Goal: Find specific page/section: Find specific page/section

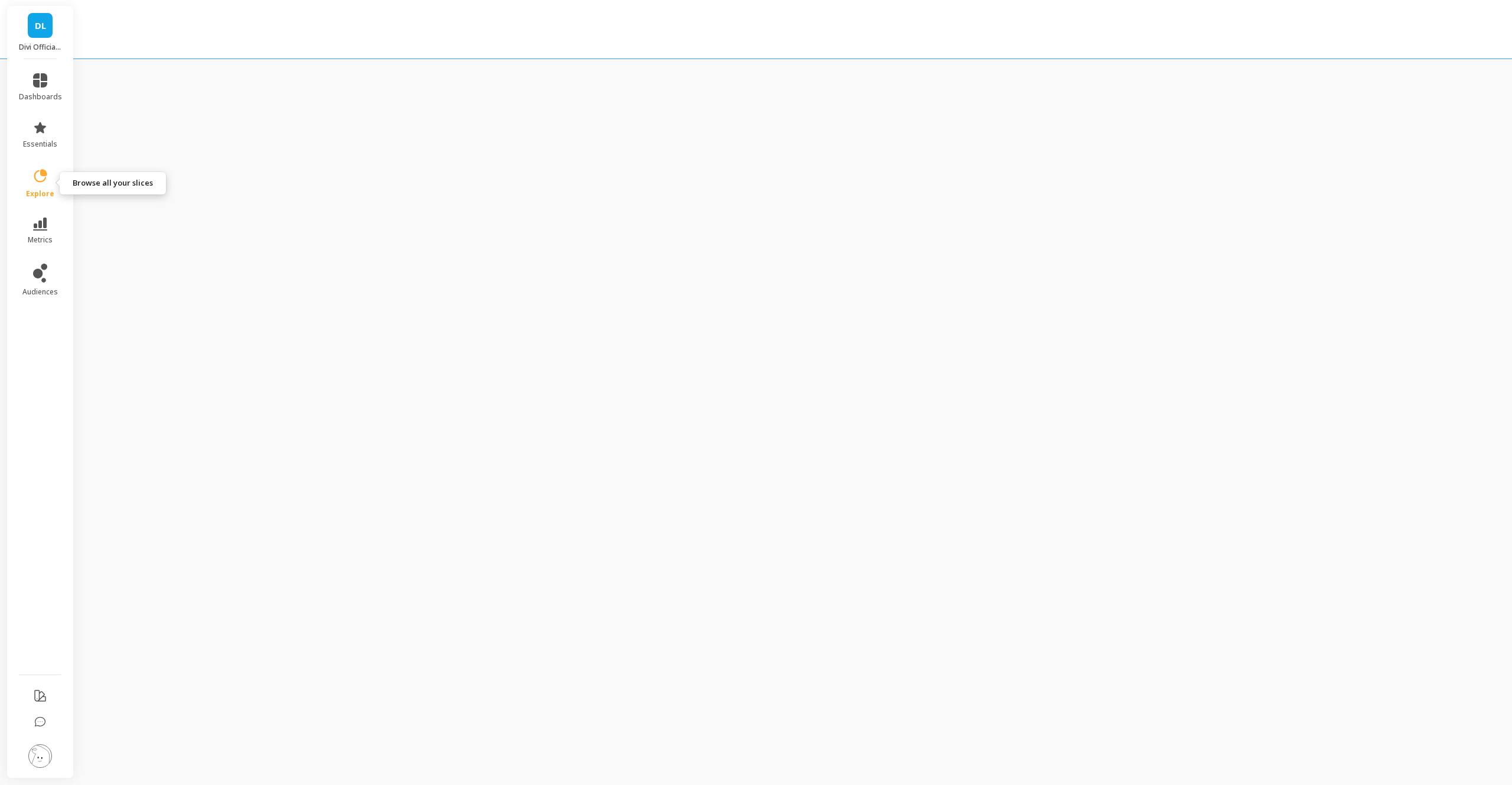
click at [44, 179] on icon at bounding box center [41, 175] width 13 height 13
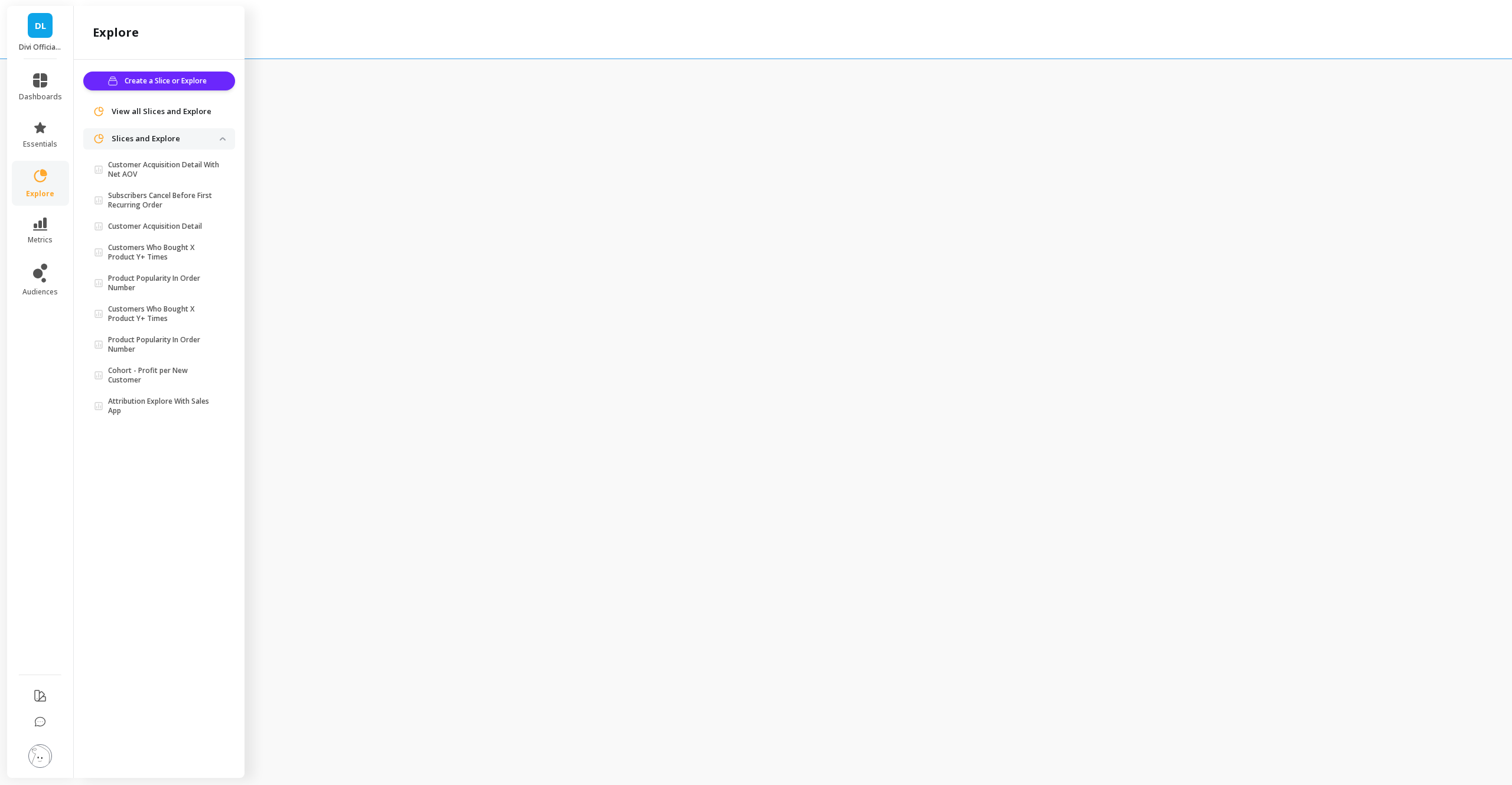
click at [194, 112] on span "View all Slices and Explore" at bounding box center [161, 111] width 100 height 11
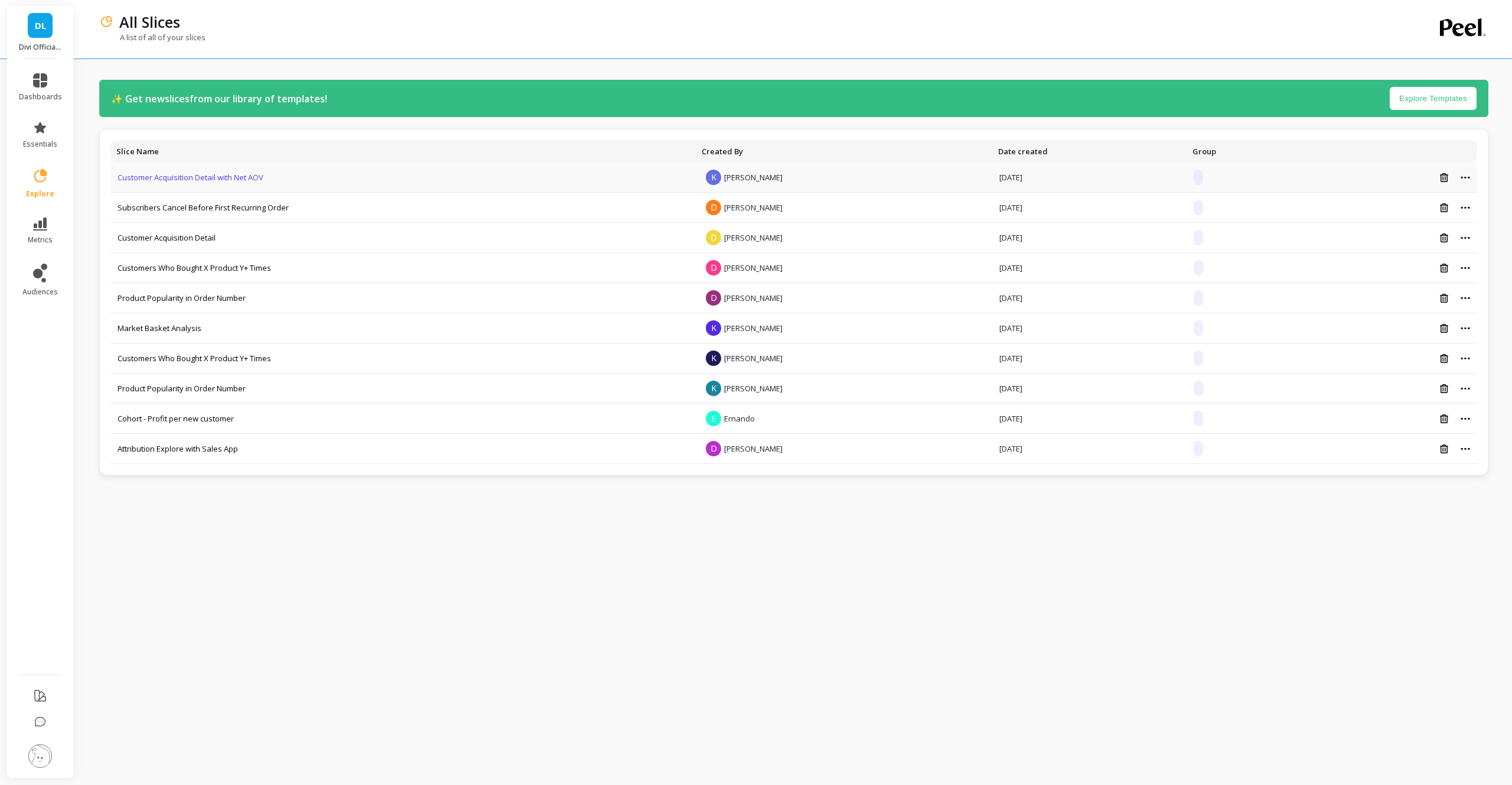
click at [159, 179] on link "Customer Acquisition Detail with Net AOV" at bounding box center [190, 178] width 146 height 11
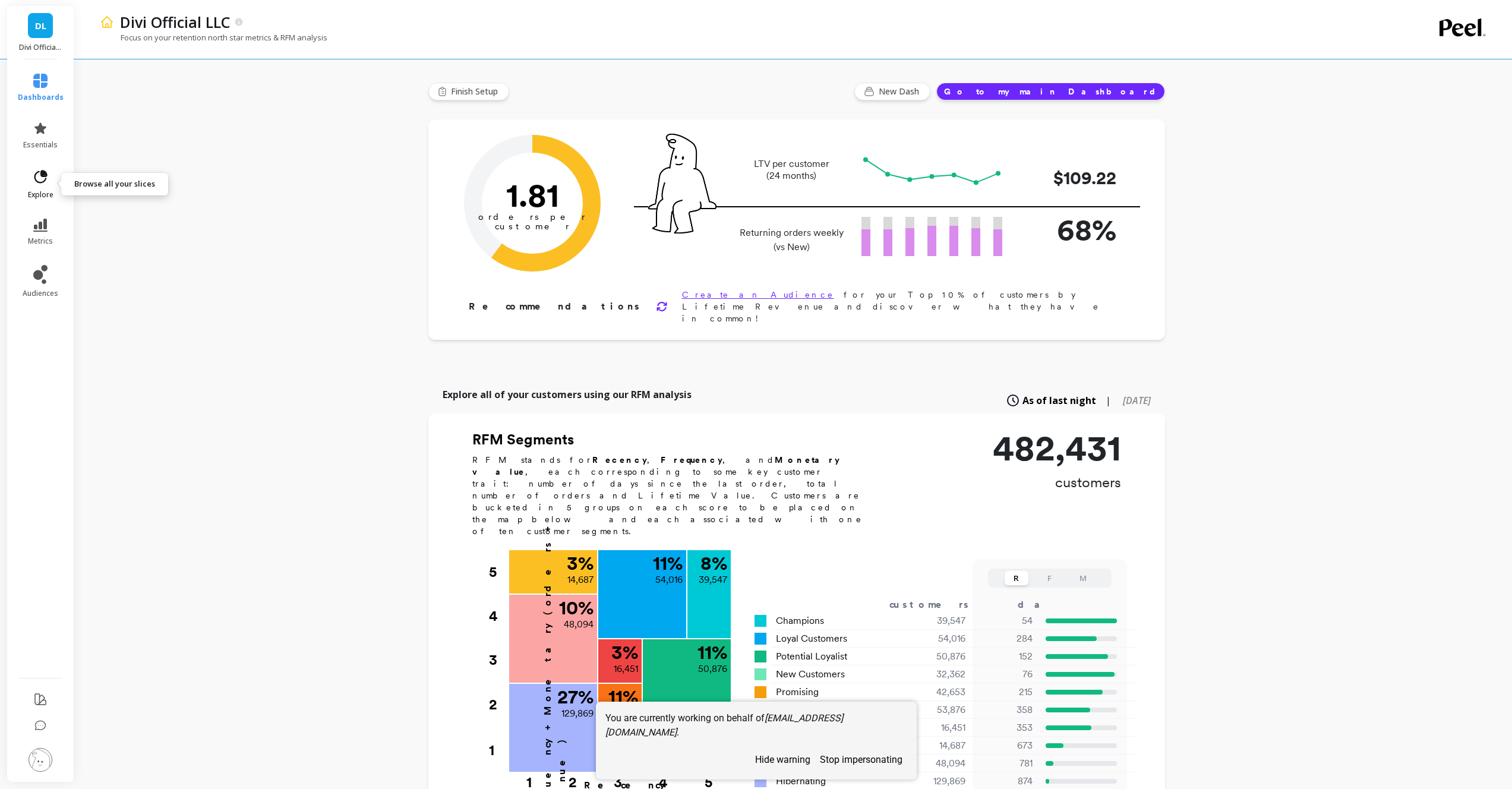
click at [40, 187] on link "explore" at bounding box center [40, 184] width 45 height 31
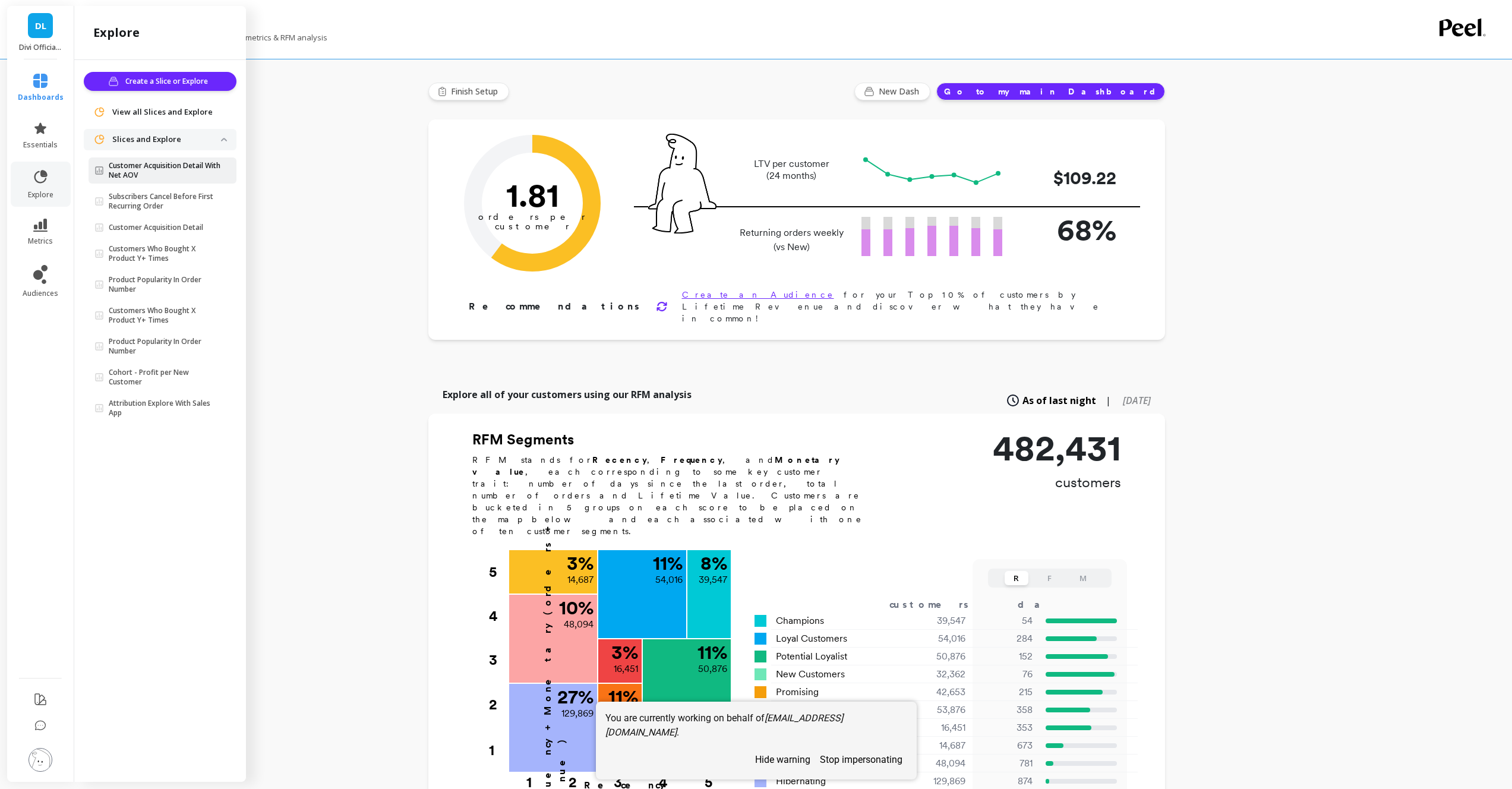
click at [170, 173] on p "Customer Acquisition Detail With Net AOV" at bounding box center [164, 170] width 112 height 19
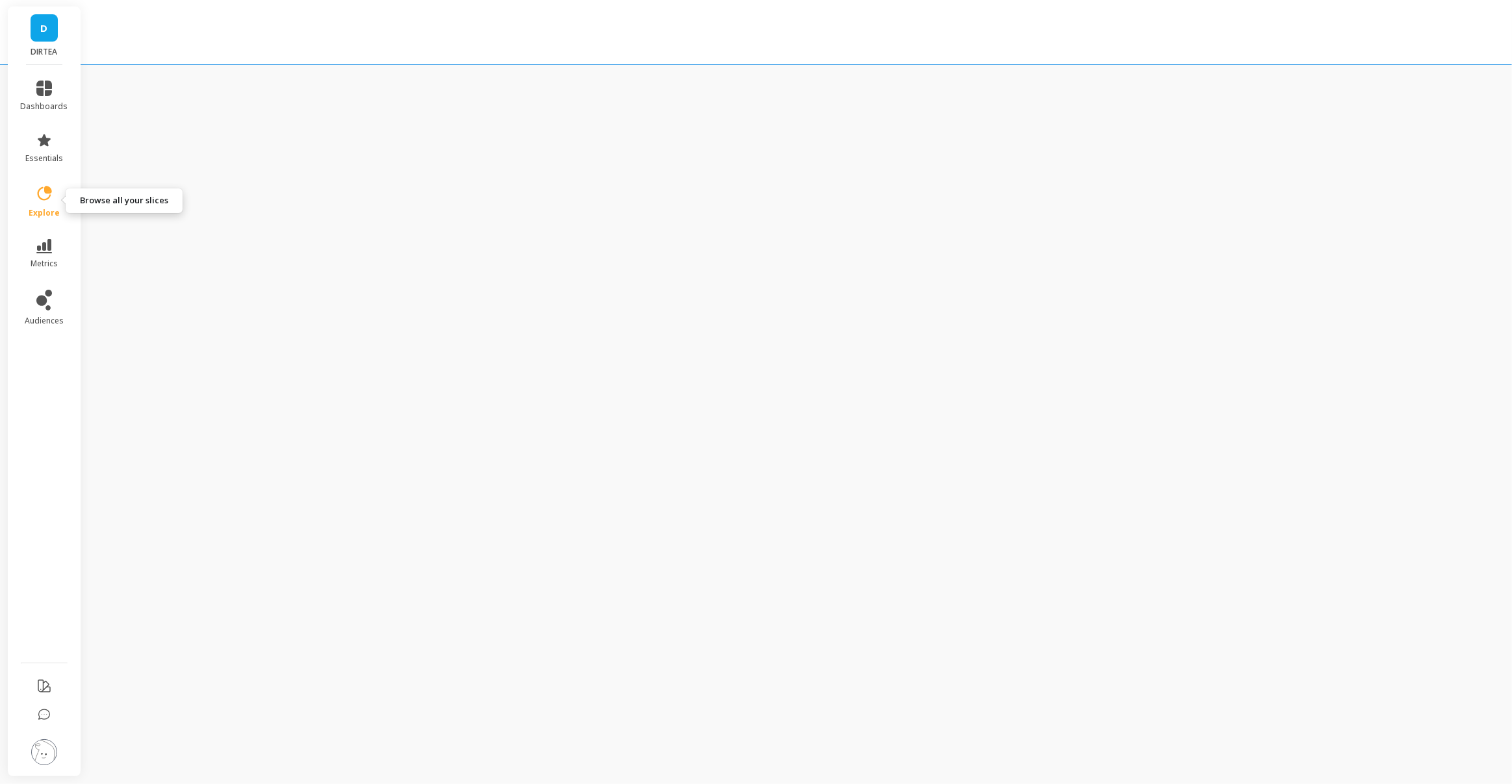
click at [41, 189] on icon at bounding box center [44, 193] width 18 height 18
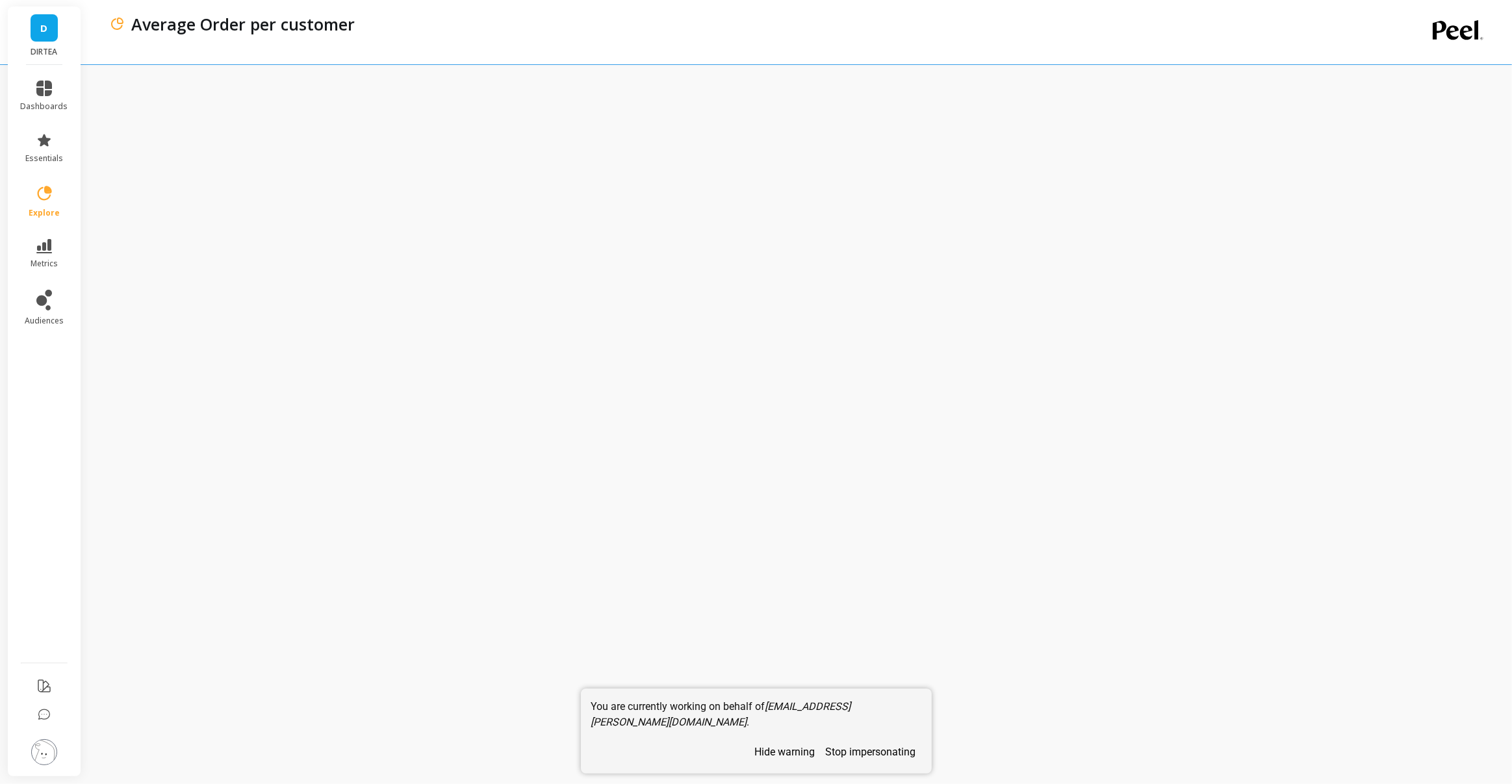
click at [858, 755] on button "stop impersonating" at bounding box center [871, 751] width 101 height 22
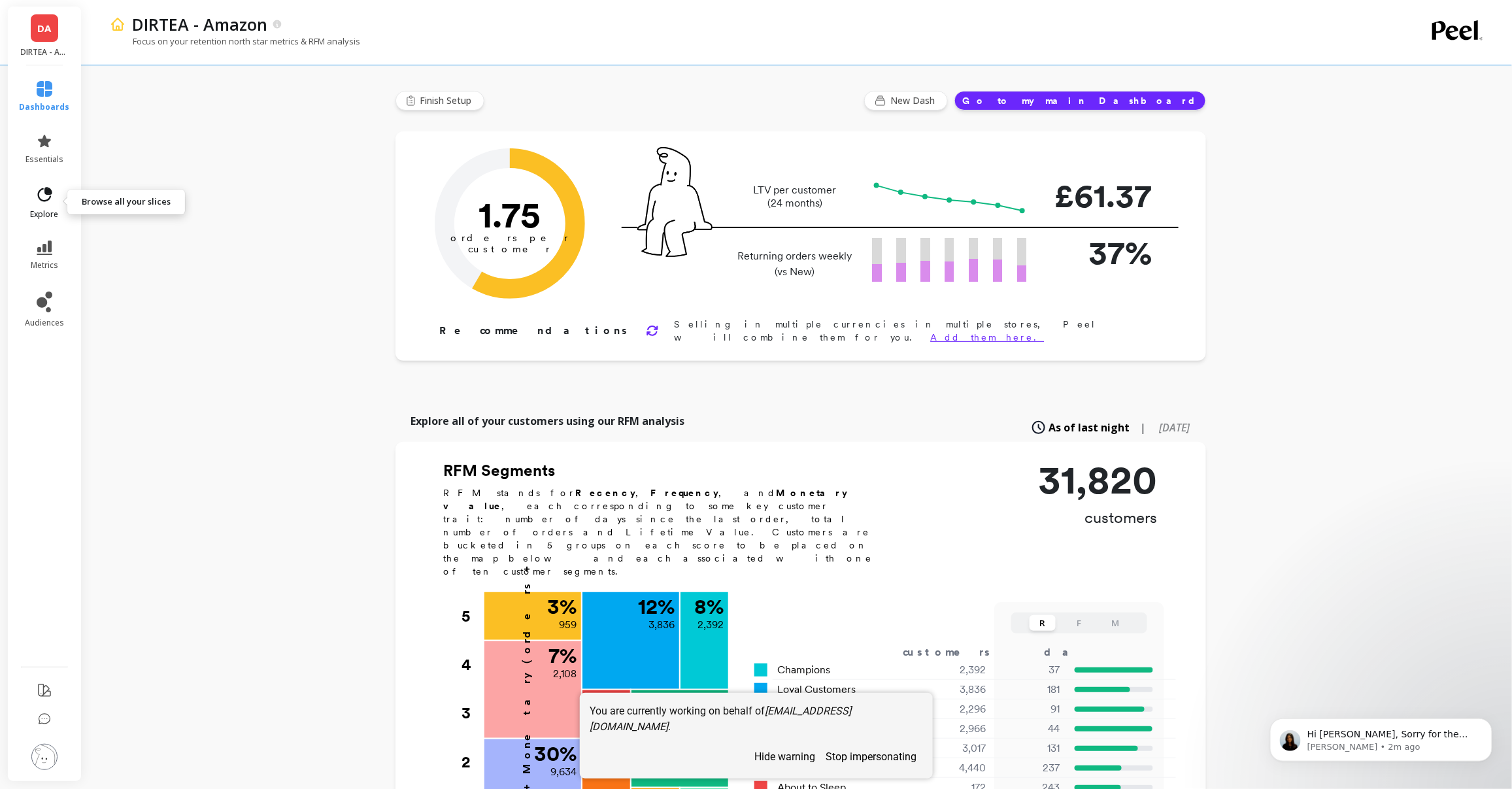
click at [41, 203] on icon at bounding box center [44, 195] width 19 height 19
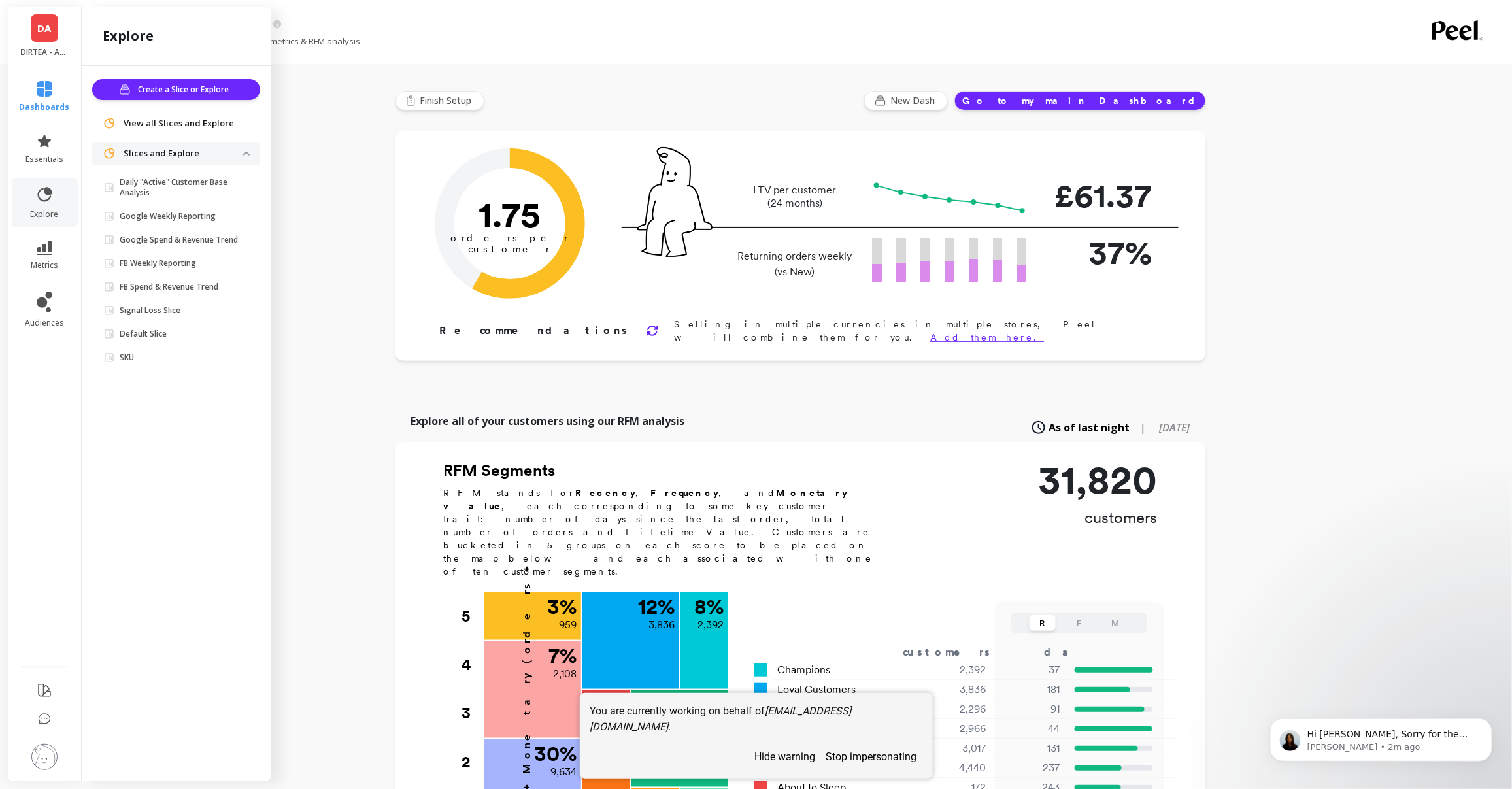
click at [182, 121] on span "View all Slices and Explore" at bounding box center [178, 123] width 111 height 13
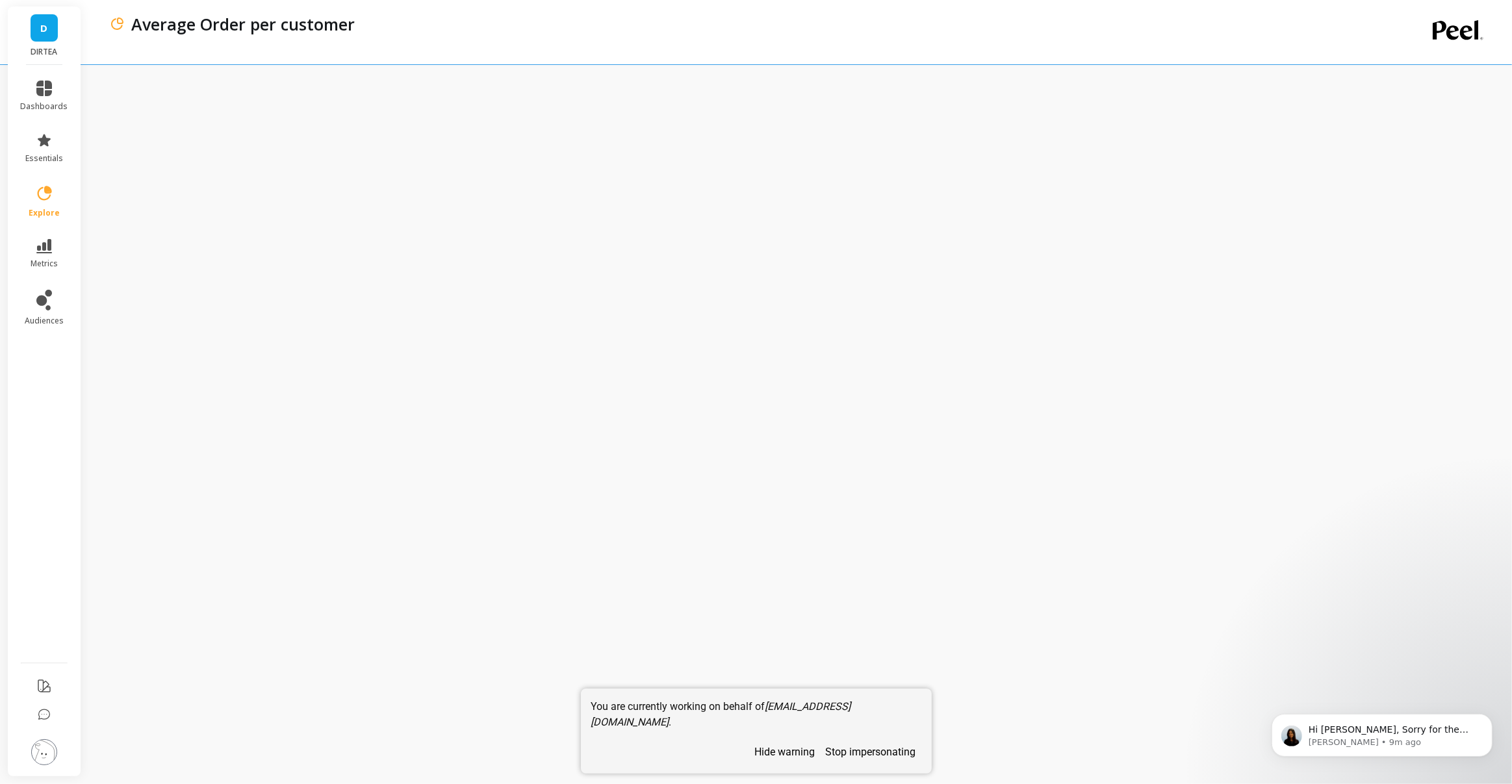
click at [874, 754] on button "stop impersonating" at bounding box center [871, 751] width 101 height 22
